Goal: Transaction & Acquisition: Purchase product/service

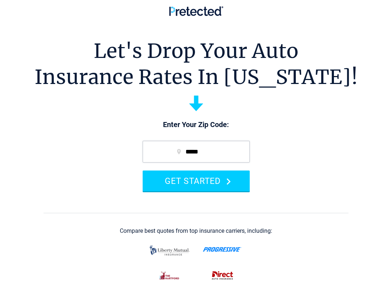
click at [230, 178] on icon "submit" at bounding box center [230, 181] width 4 height 7
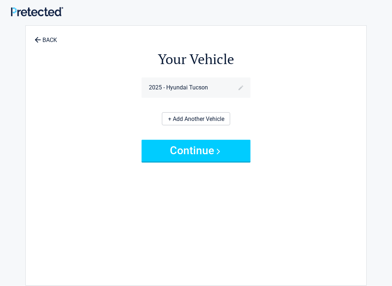
click at [232, 153] on button "Continue" at bounding box center [195, 151] width 109 height 22
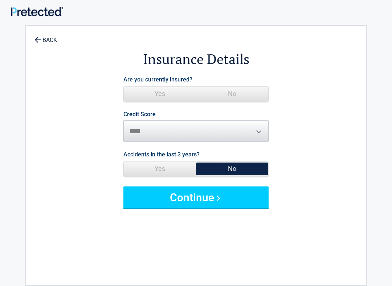
click at [238, 193] on button "Continue" at bounding box center [195, 198] width 145 height 22
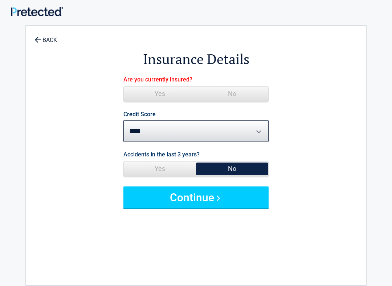
click at [166, 94] on span "Yes" at bounding box center [160, 94] width 72 height 15
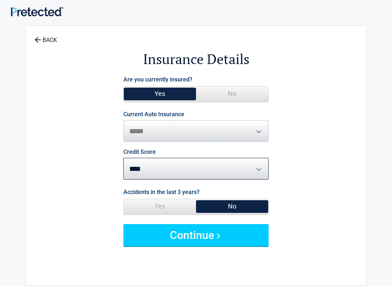
click at [239, 236] on button "Continue" at bounding box center [195, 235] width 145 height 22
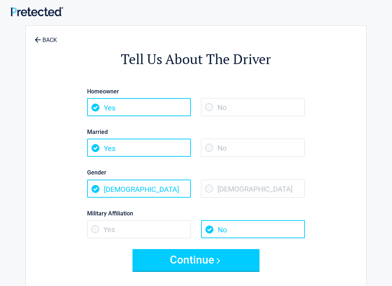
click at [163, 107] on span "Yes" at bounding box center [139, 107] width 104 height 18
click at [168, 144] on span "Yes" at bounding box center [139, 148] width 104 height 18
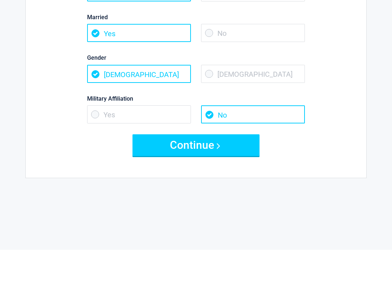
scroll to position [80, 0]
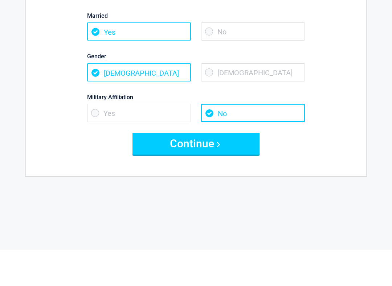
click at [235, 170] on button "Continue" at bounding box center [195, 181] width 127 height 22
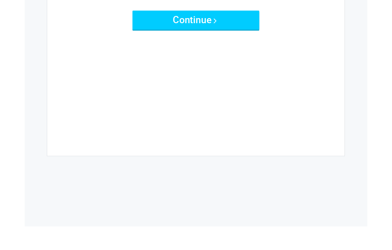
scroll to position [0, 0]
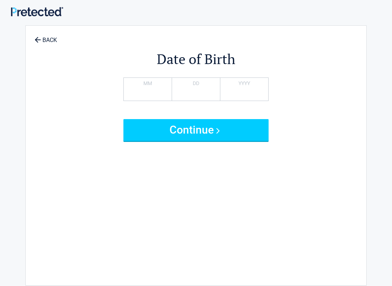
click at [256, 130] on button "Continue" at bounding box center [195, 130] width 145 height 22
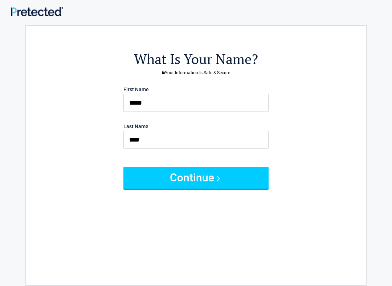
click at [252, 174] on button "Continue" at bounding box center [195, 178] width 145 height 22
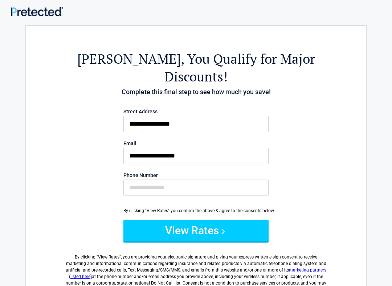
click at [243, 220] on button "View Rates" at bounding box center [195, 231] width 145 height 22
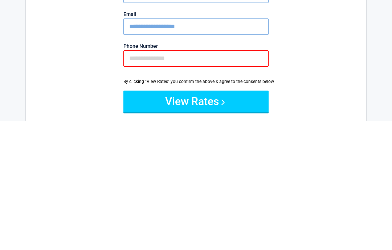
scroll to position [129, 0]
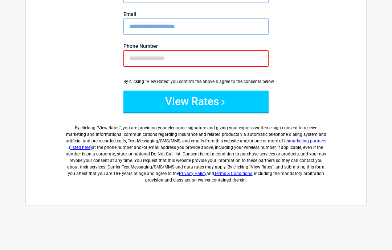
click at [137, 50] on input "Phone Number" at bounding box center [195, 58] width 145 height 16
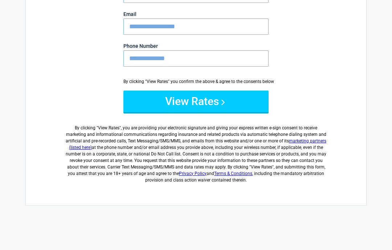
type input "**********"
click at [253, 91] on button "View Rates" at bounding box center [195, 102] width 145 height 22
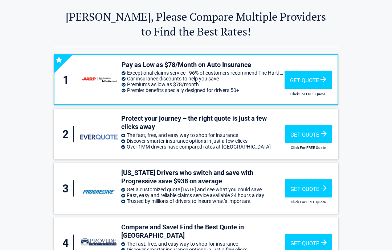
scroll to position [17, 0]
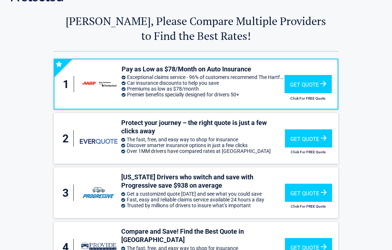
click at [316, 79] on div "Get Quote" at bounding box center [307, 84] width 47 height 18
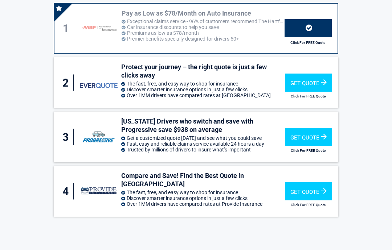
scroll to position [73, 0]
